Goal: Book appointment/travel/reservation

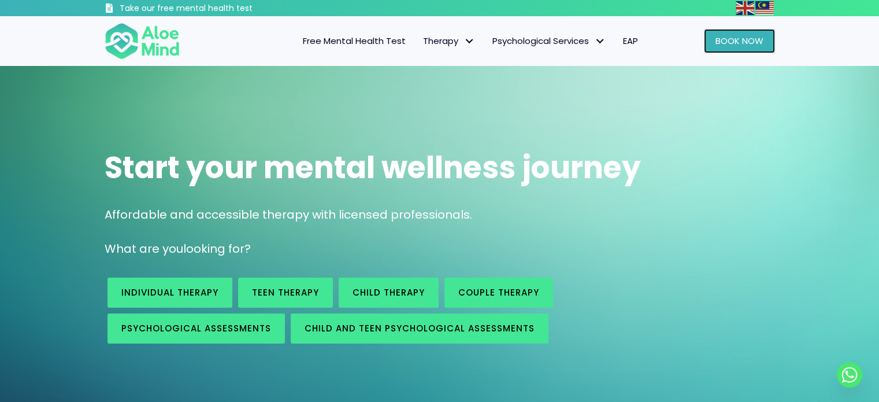
click at [753, 33] on link "Book Now" at bounding box center [739, 41] width 71 height 24
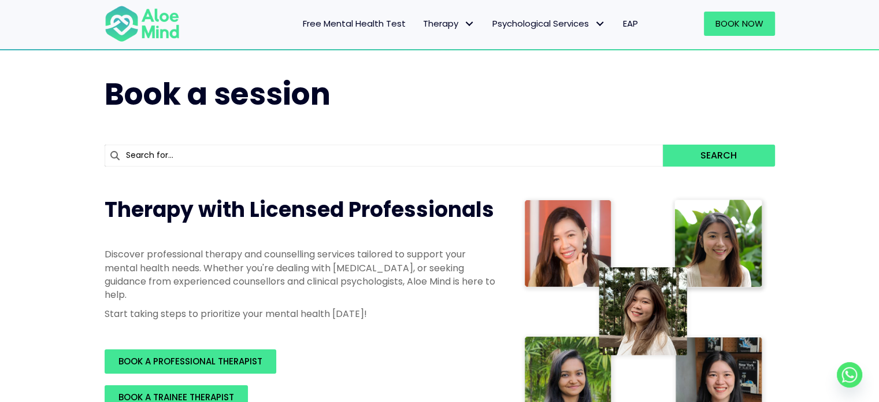
scroll to position [135, 0]
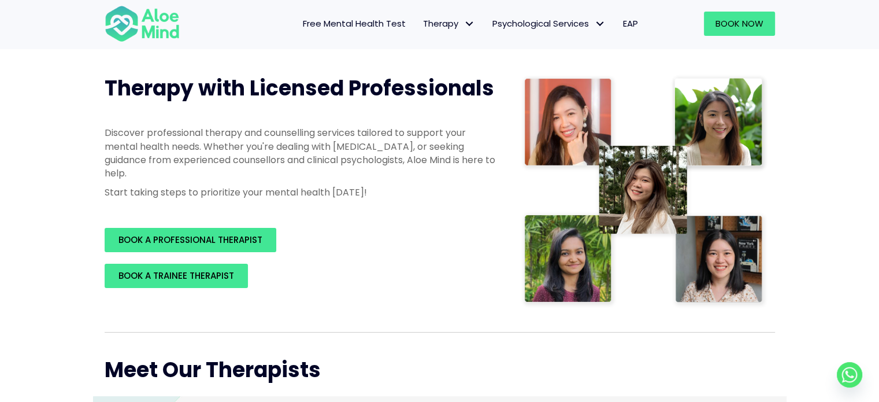
click at [186, 255] on div "Therapy with Licensed Professionals Discover professional therapy and counselli…" at bounding box center [301, 180] width 416 height 237
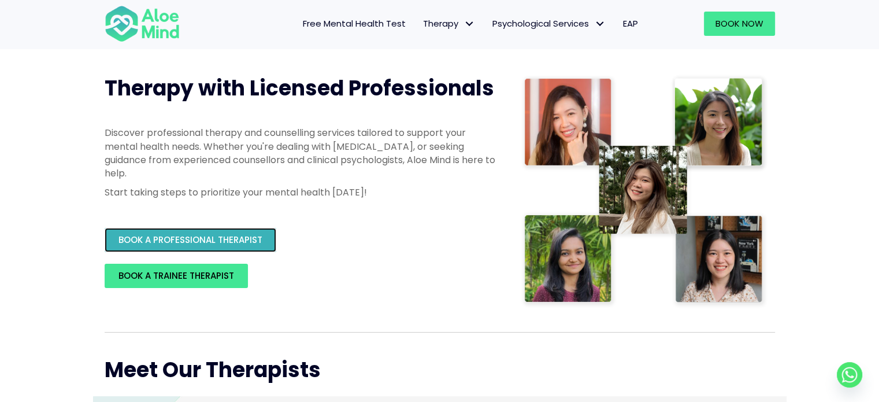
click at [201, 247] on link "BOOK A PROFESSIONAL THERAPIST" at bounding box center [191, 240] width 172 height 24
